Goal: Transaction & Acquisition: Obtain resource

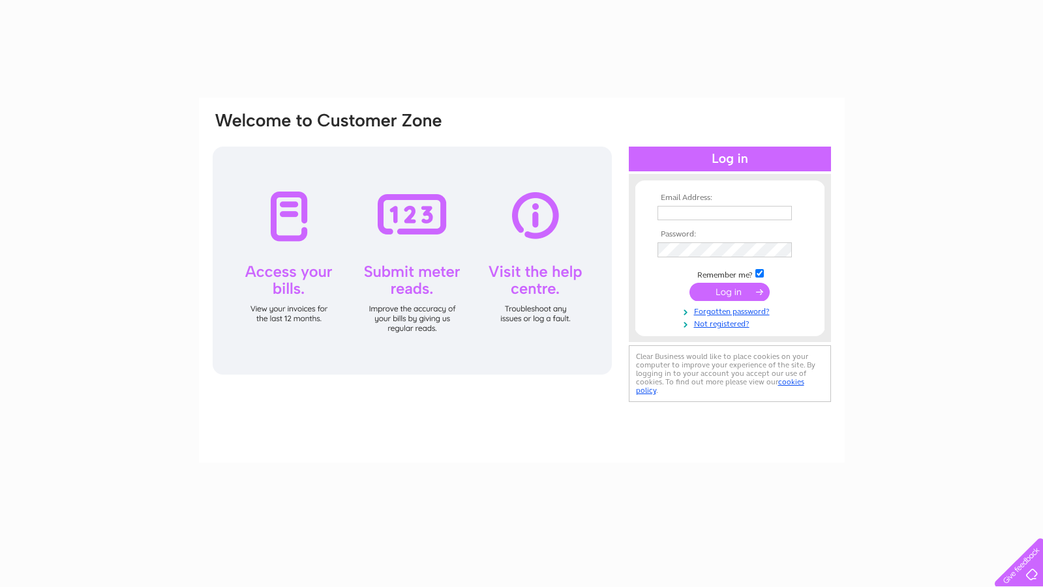
click at [711, 216] on input "text" at bounding box center [724, 213] width 134 height 14
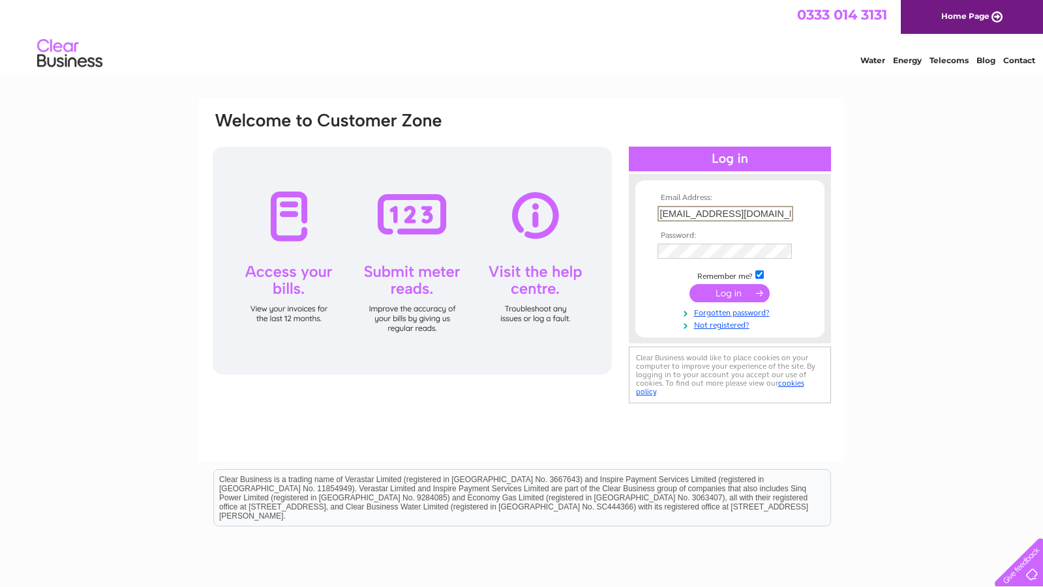
type input "jdbyers48@outlook.com"
click at [719, 290] on input "submit" at bounding box center [729, 293] width 80 height 18
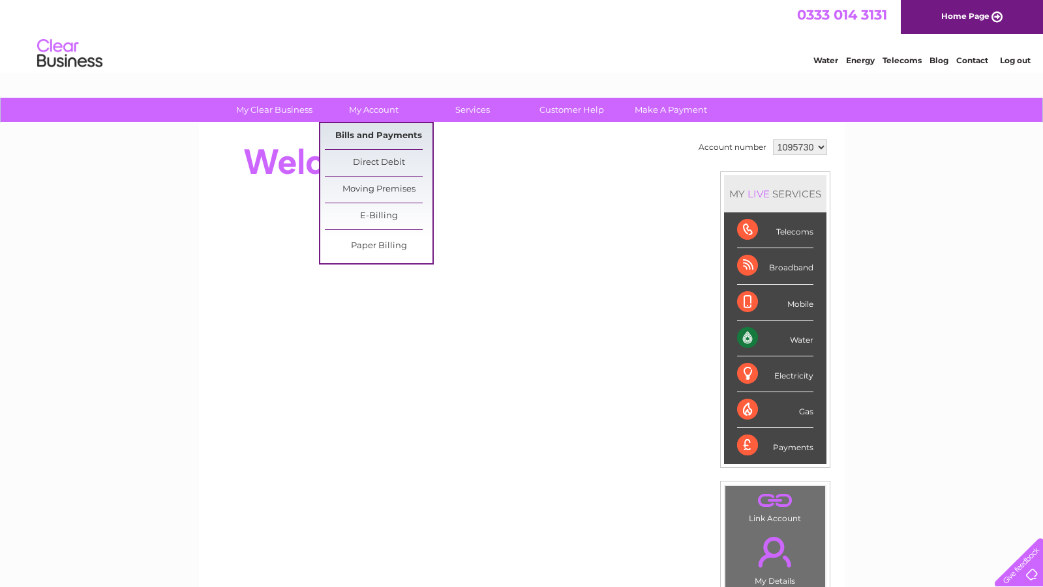
click at [374, 131] on link "Bills and Payments" at bounding box center [379, 136] width 108 height 26
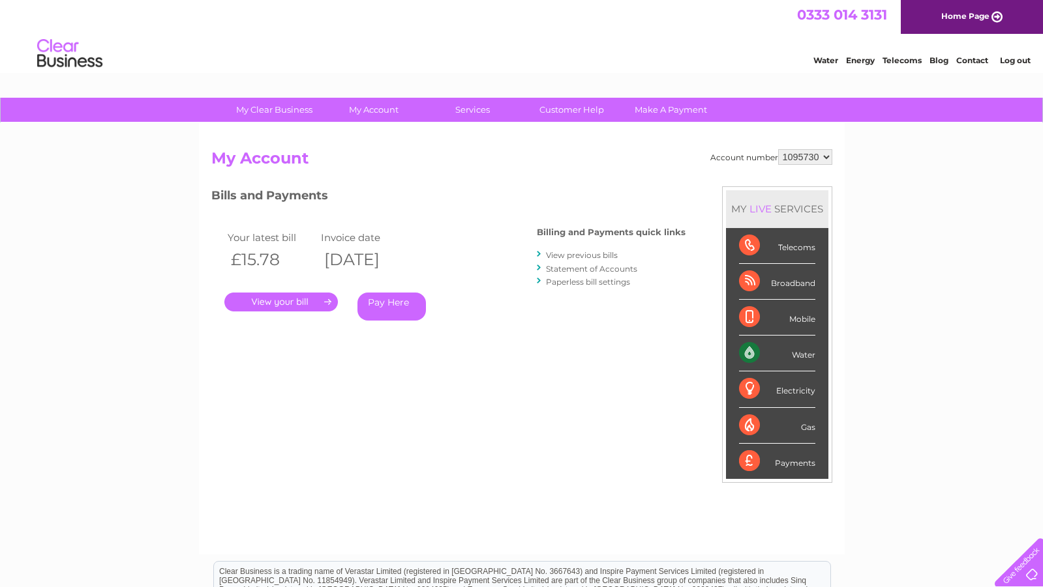
click at [275, 303] on link "." at bounding box center [280, 302] width 113 height 19
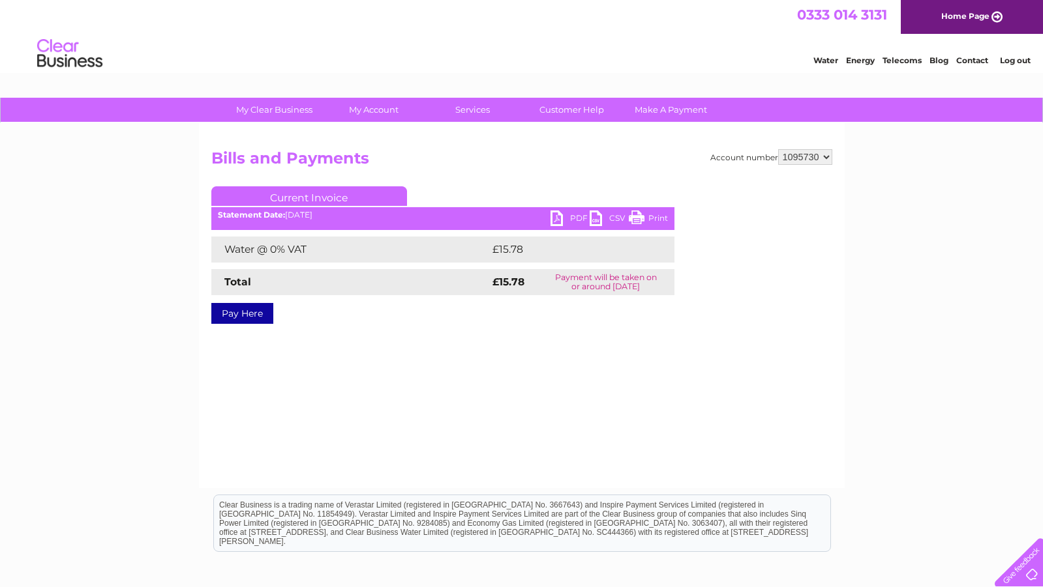
click at [559, 222] on link "PDF" at bounding box center [569, 220] width 39 height 19
select select "1095735"
click option "1095735" at bounding box center [0, 0] width 0 height 0
click at [562, 220] on link "PDF" at bounding box center [569, 220] width 39 height 19
click at [1013, 65] on link "Log out" at bounding box center [1015, 60] width 31 height 10
